Goal: Task Accomplishment & Management: Complete application form

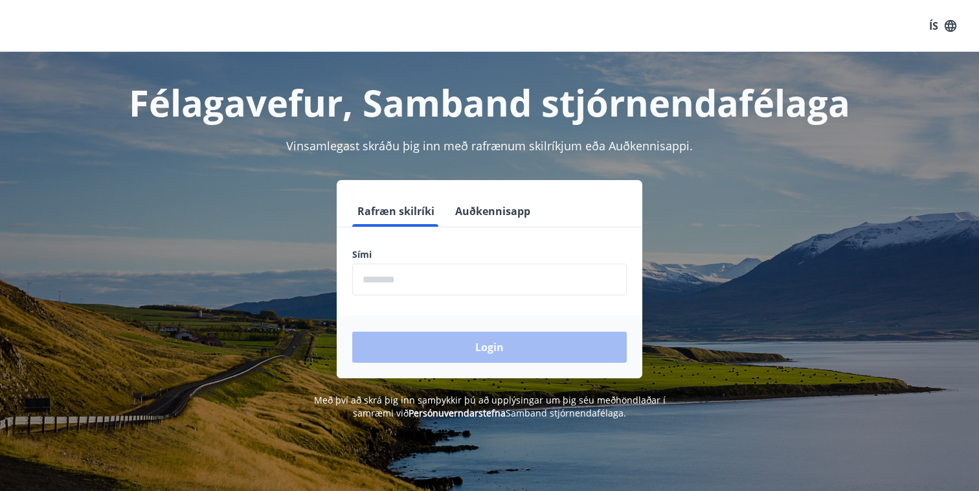
click at [422, 273] on input "phone" at bounding box center [489, 280] width 275 height 32
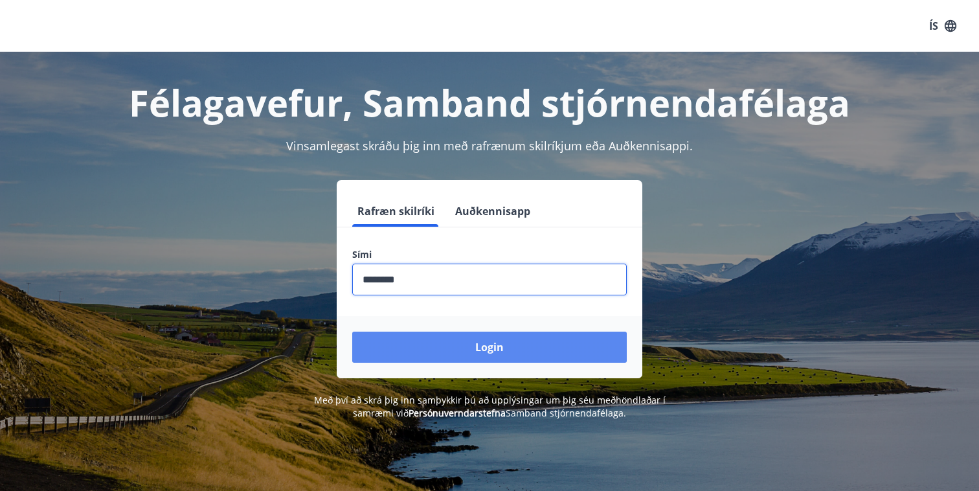
type input "********"
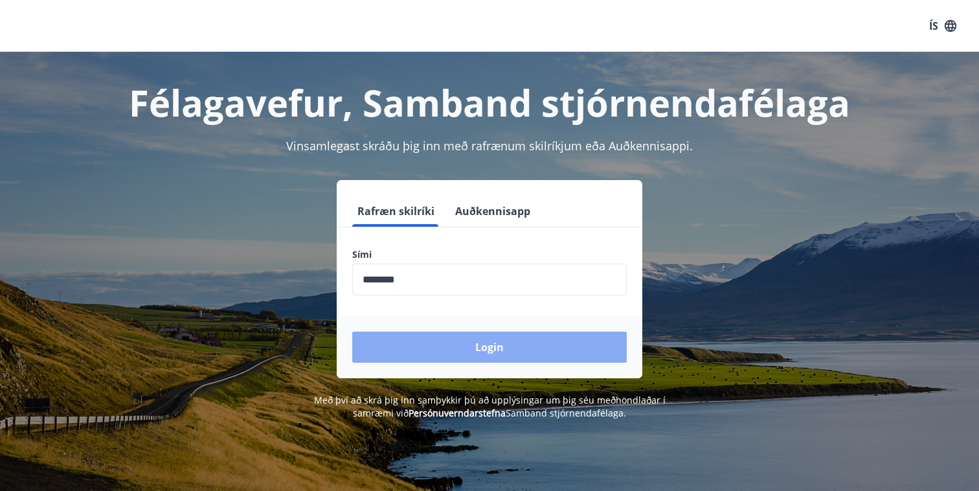
click at [433, 355] on button "Login" at bounding box center [489, 347] width 275 height 31
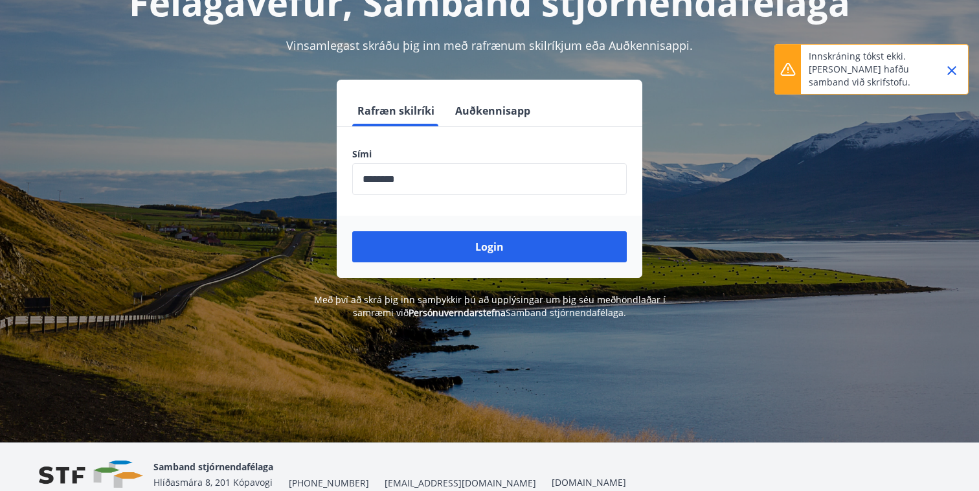
scroll to position [161, 0]
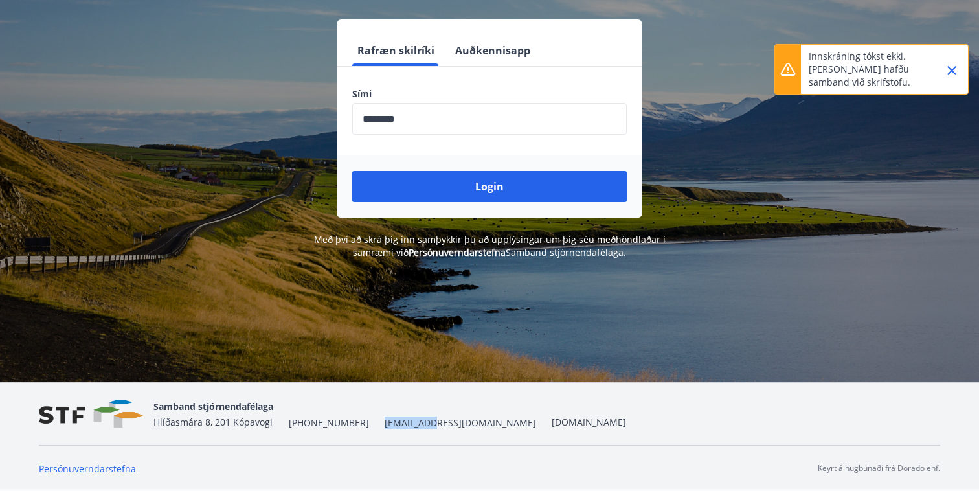
drag, startPoint x: 411, startPoint y: 424, endPoint x: 367, endPoint y: 425, distance: 43.4
click at [367, 425] on div "Samband stjórnendafélaga Hlíðasmára 8, 201 Kópavogi +354 553-5040 stf@stf.is ww…" at bounding box center [390, 413] width 473 height 31
copy span "stf@stf.is"
